Goal: Entertainment & Leisure: Browse casually

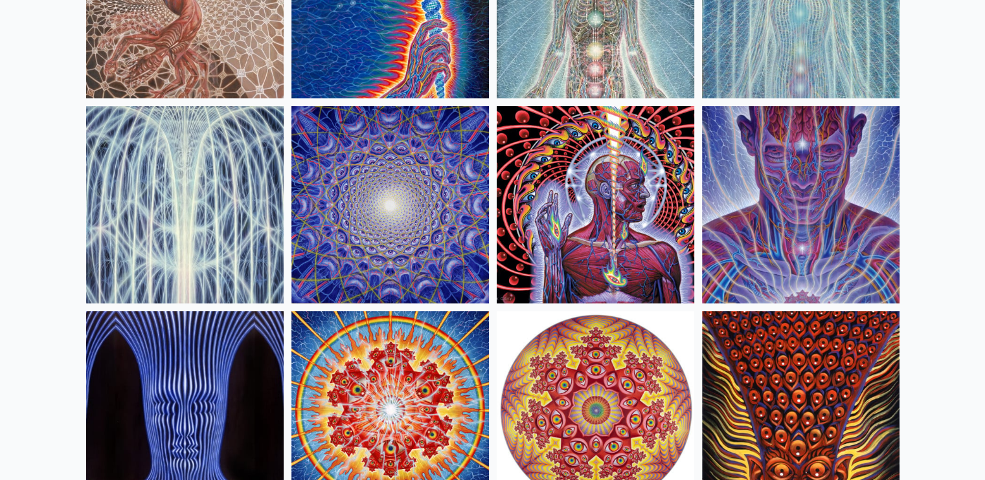
scroll to position [258, 0]
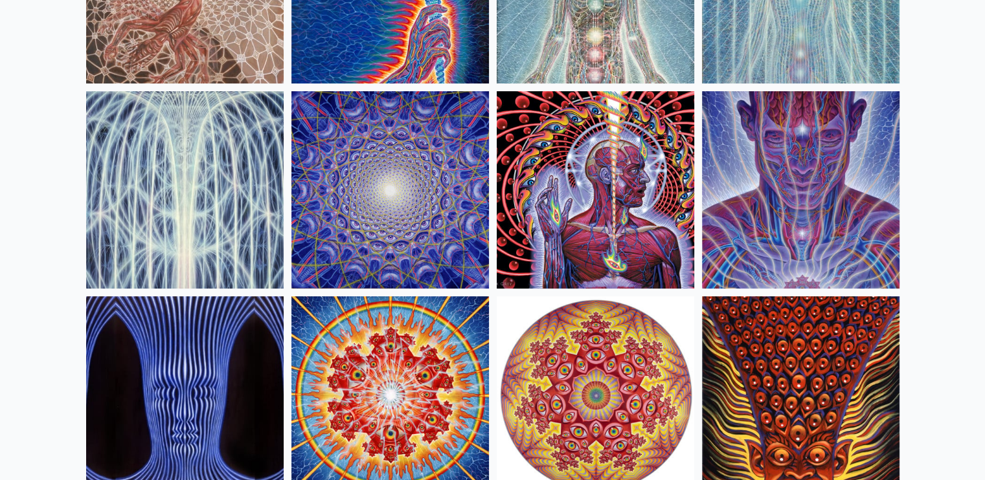
drag, startPoint x: 74, startPoint y: 221, endPoint x: 86, endPoint y: 230, distance: 14.8
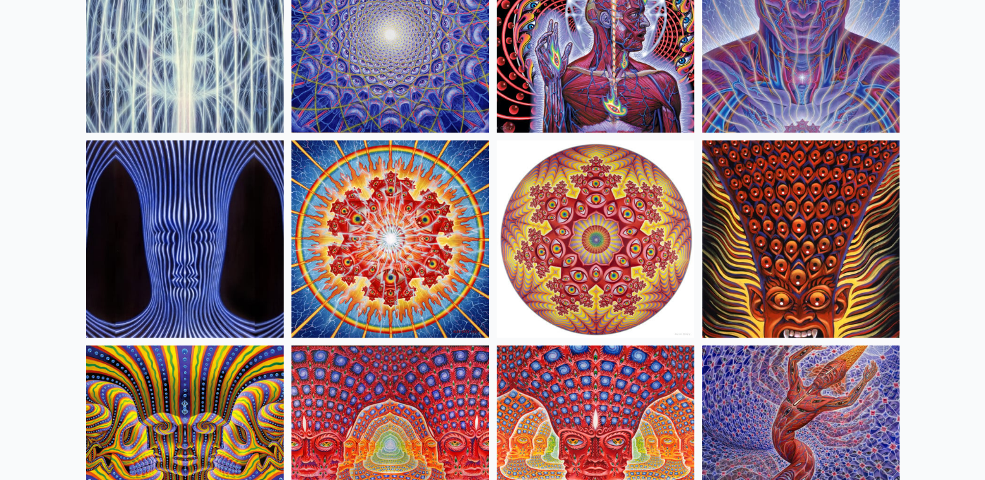
scroll to position [418, 0]
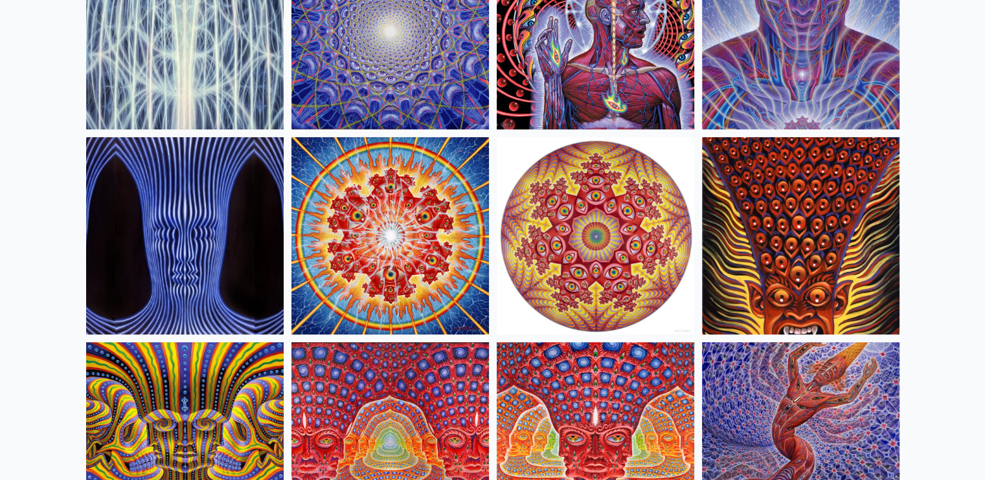
drag, startPoint x: 918, startPoint y: 139, endPoint x: 926, endPoint y: 174, distance: 35.2
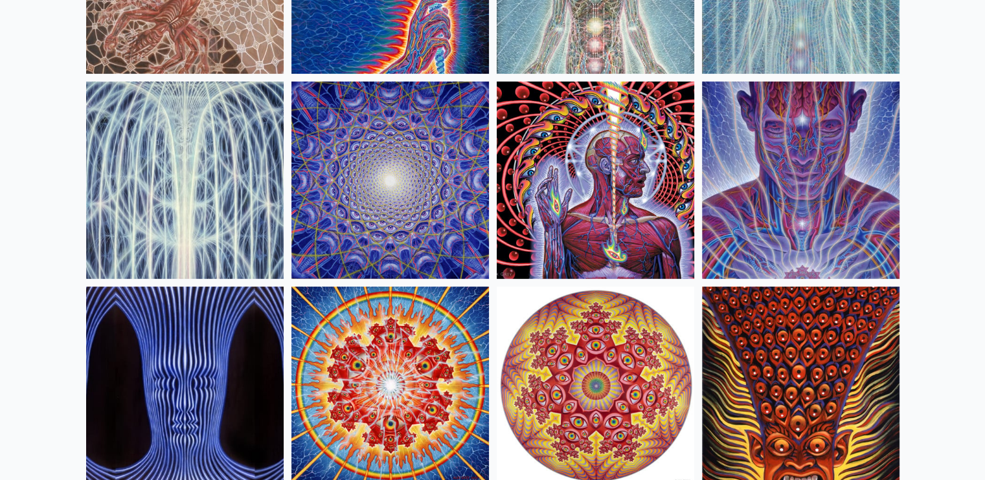
scroll to position [266, 0]
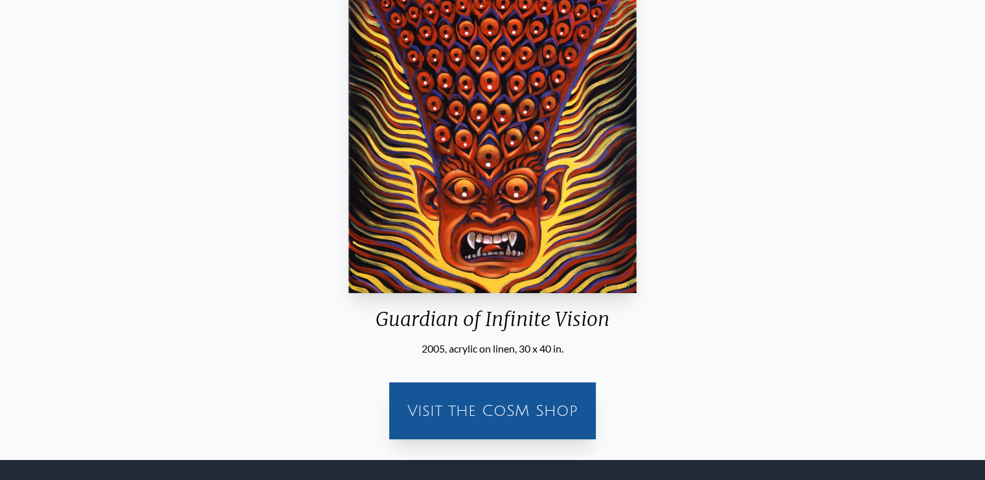
scroll to position [244, 0]
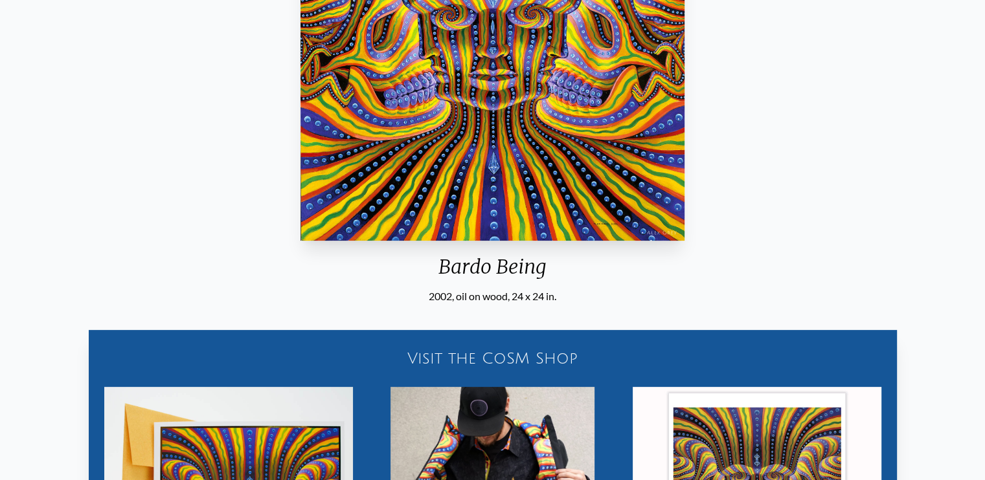
drag, startPoint x: 873, startPoint y: 188, endPoint x: 868, endPoint y: 168, distance: 20.7
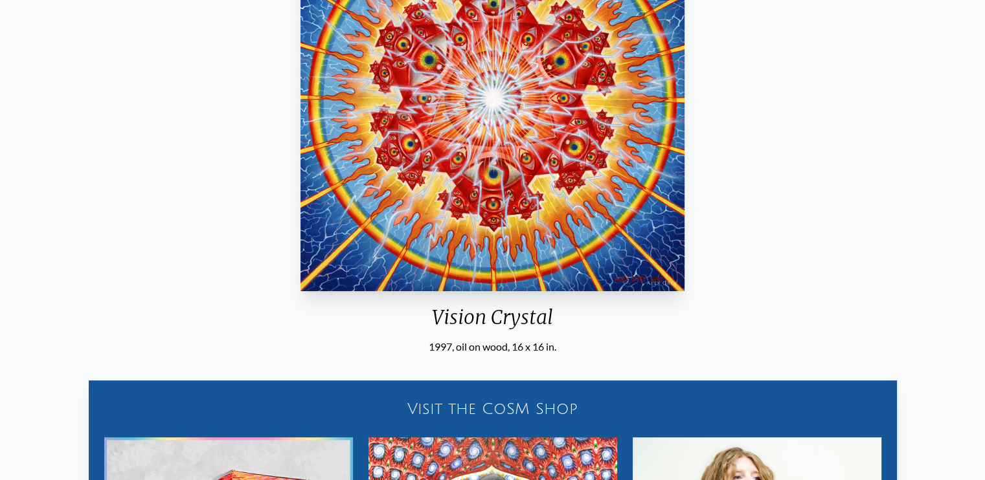
scroll to position [232, 0]
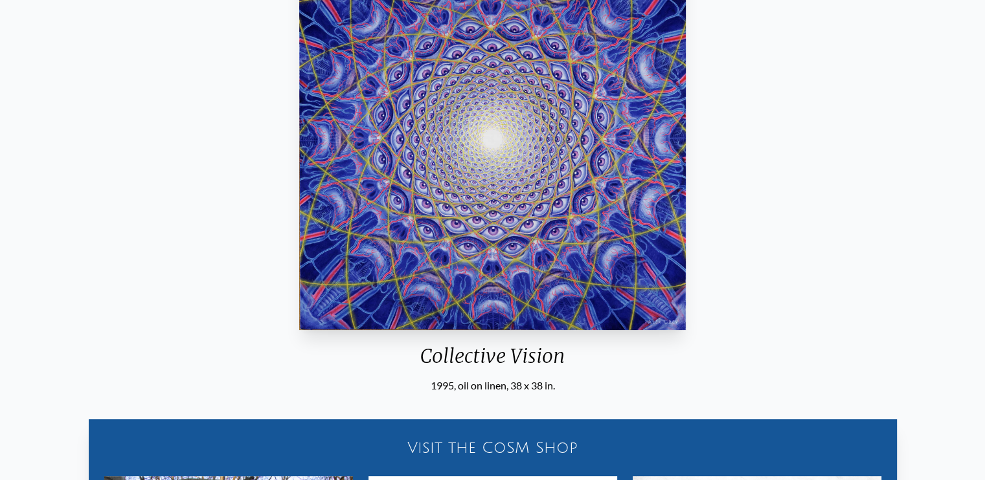
scroll to position [223, 0]
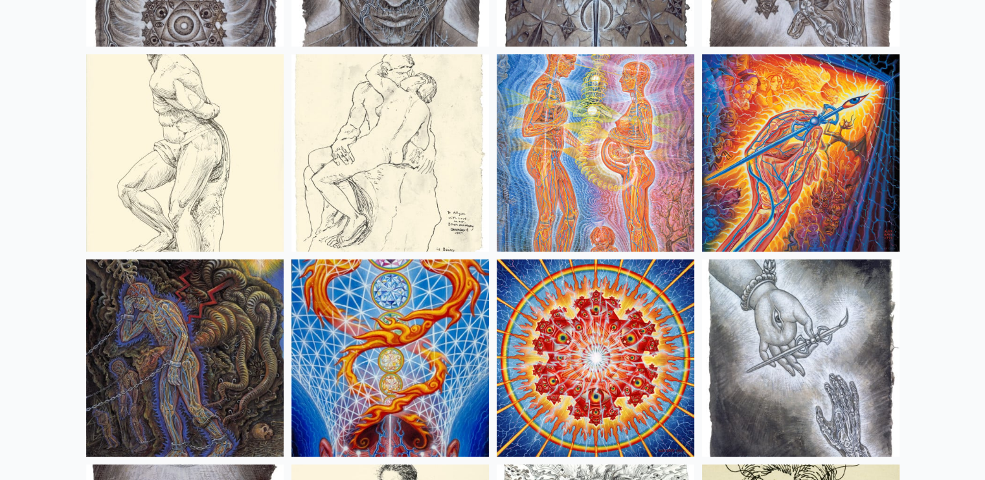
scroll to position [10034, 0]
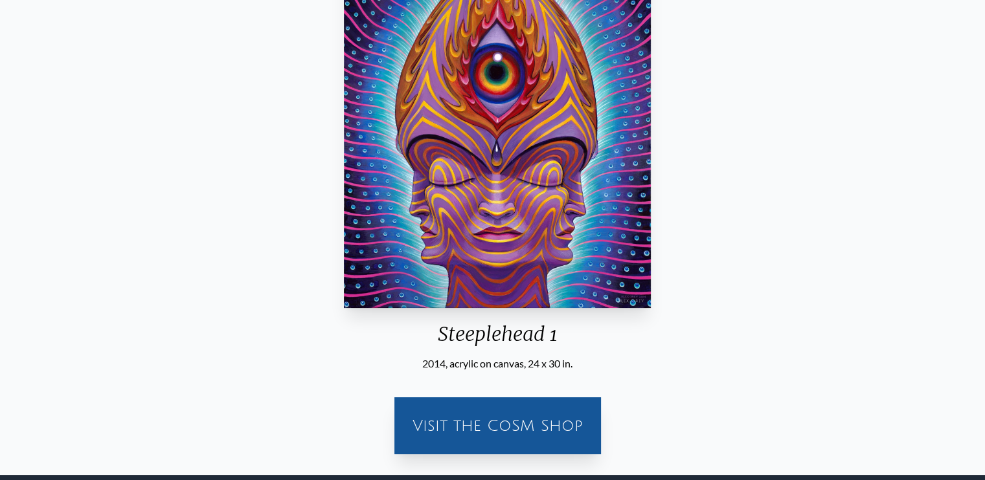
scroll to position [205, 0]
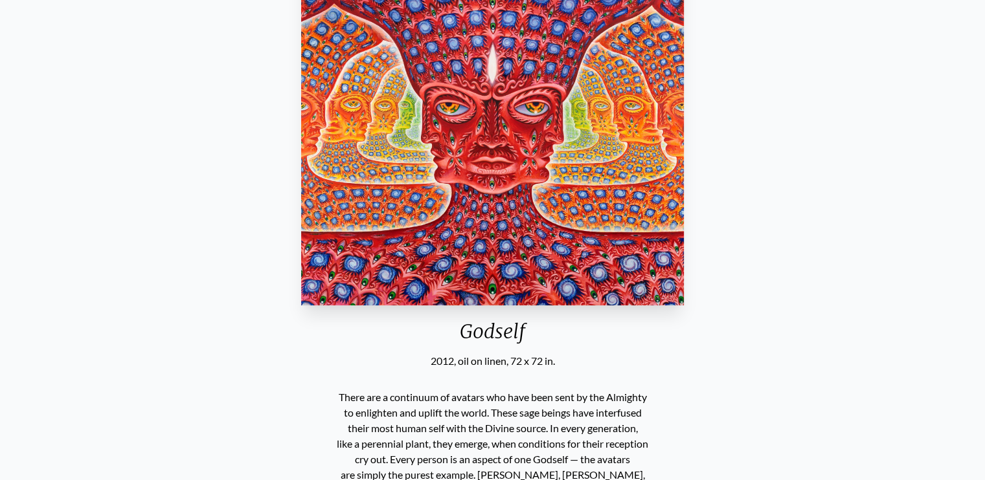
scroll to position [209, 0]
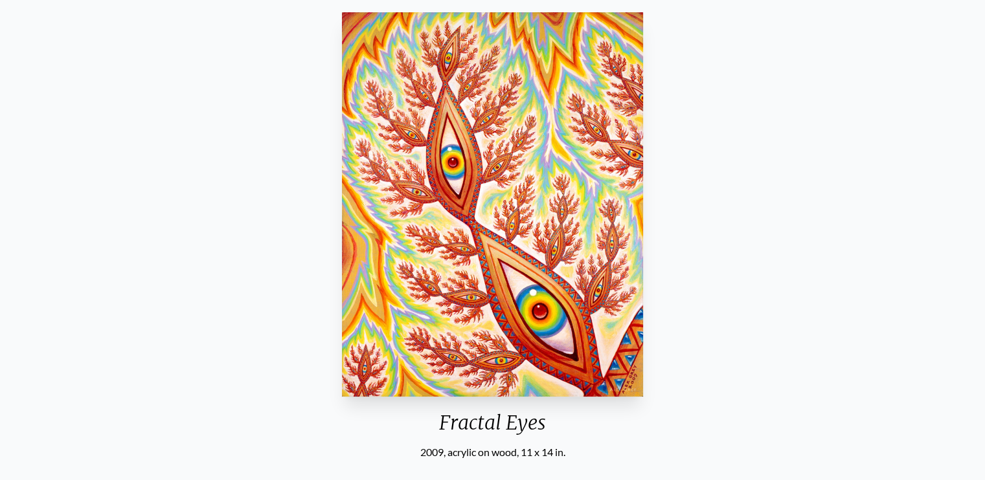
scroll to position [109, 0]
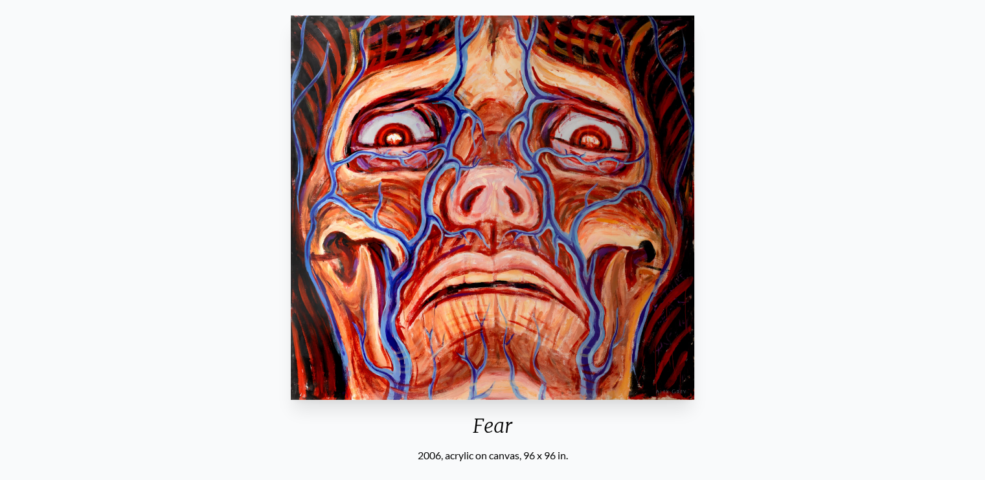
scroll to position [73, 0]
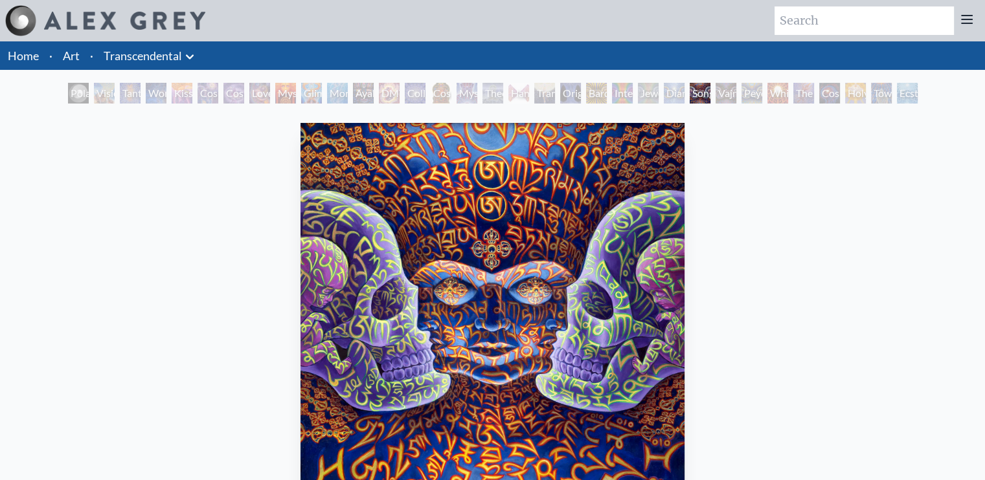
drag, startPoint x: 547, startPoint y: 195, endPoint x: 783, endPoint y: 179, distance: 236.9
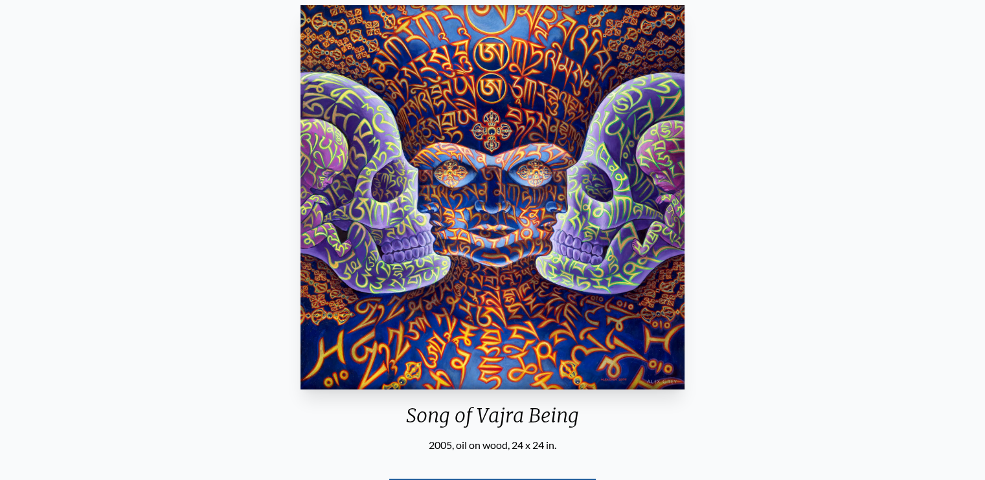
scroll to position [104, 0]
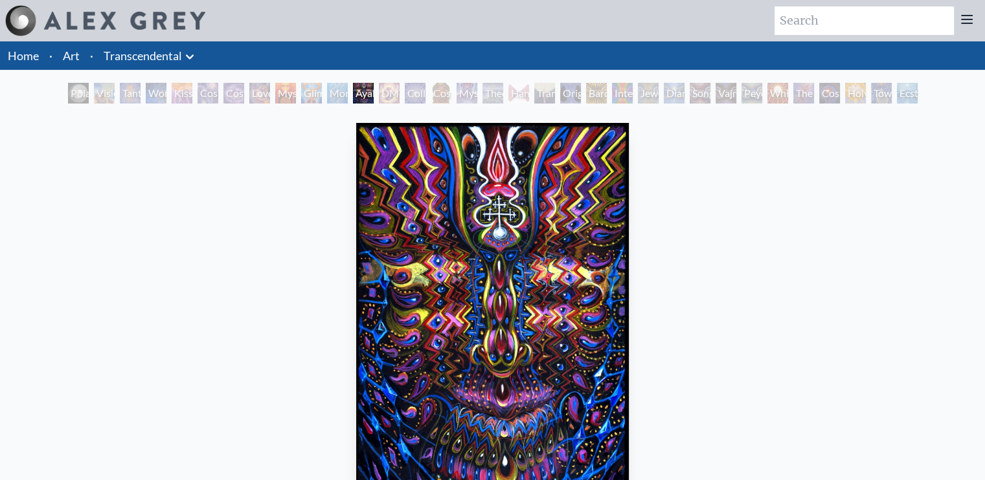
drag, startPoint x: 727, startPoint y: 161, endPoint x: 727, endPoint y: 174, distance: 13.0
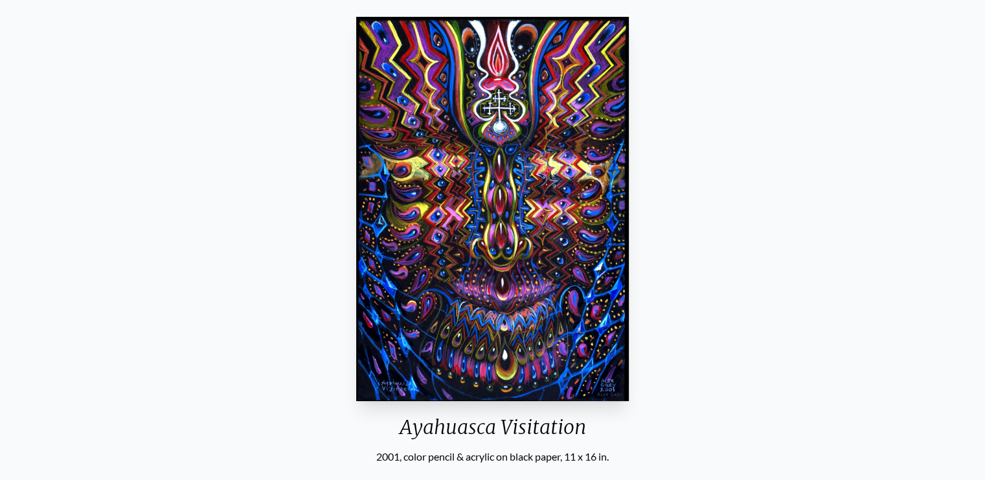
scroll to position [104, 0]
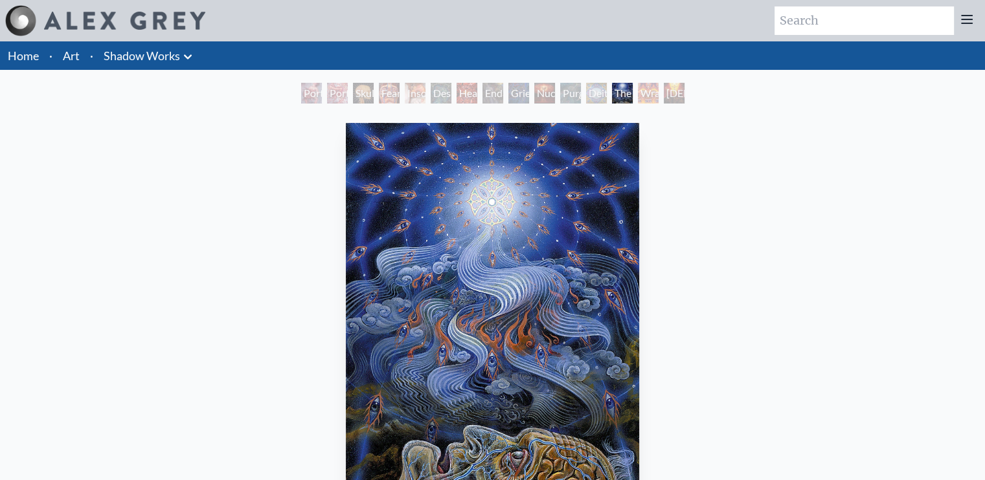
drag, startPoint x: 0, startPoint y: 0, endPoint x: 732, endPoint y: 139, distance: 745.5
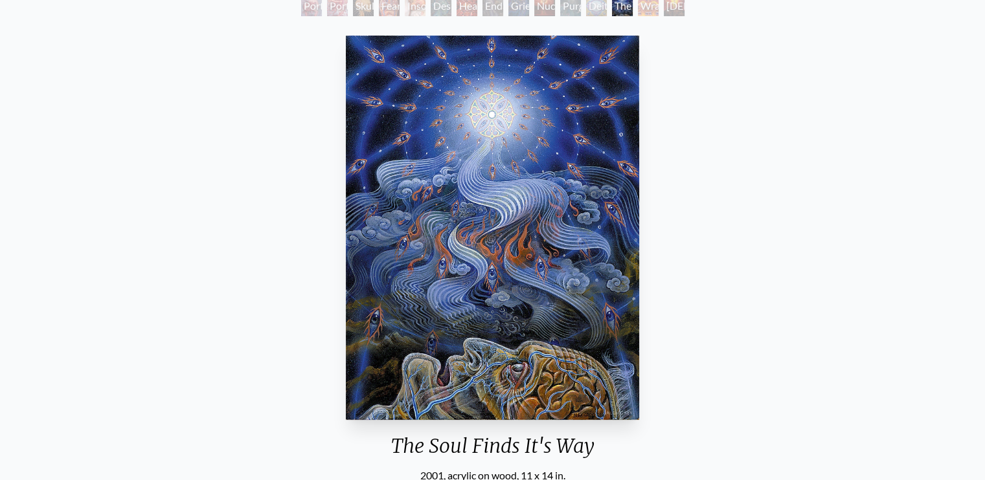
scroll to position [135, 0]
